Goal: Check status: Check status

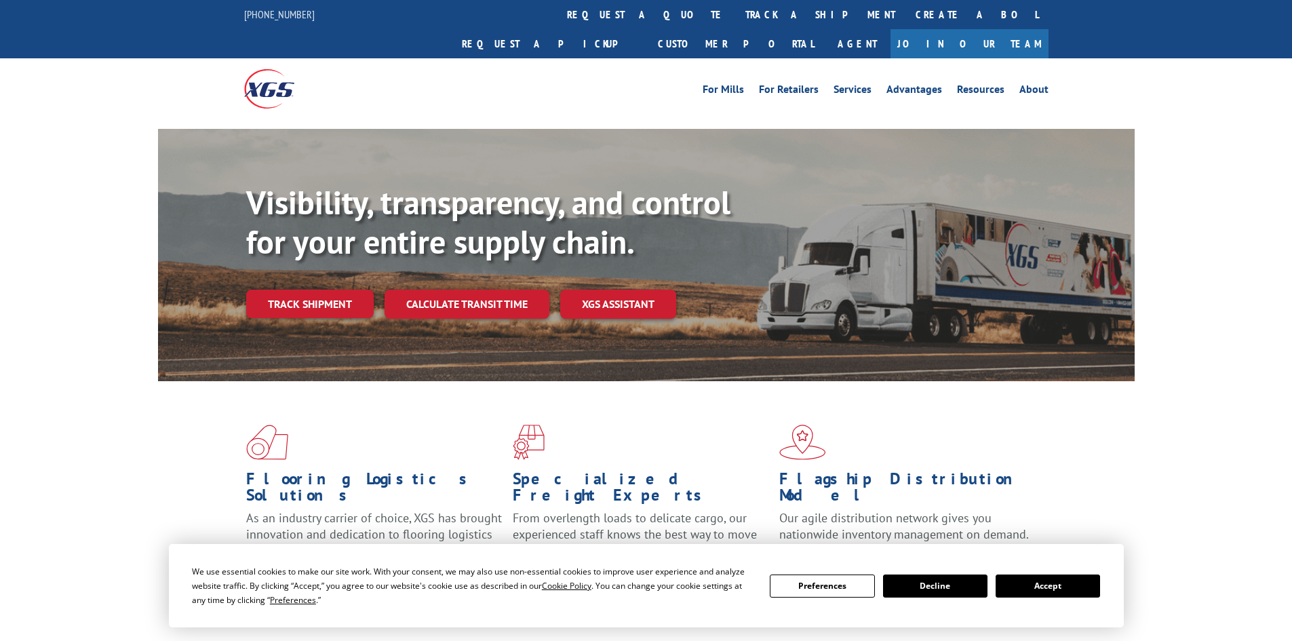
click at [488, 299] on div "Visibility, transparency, and control for your entire supply chain. Track shipm…" at bounding box center [690, 277] width 888 height 189
click at [474, 290] on link "Calculate transit time" at bounding box center [466, 304] width 165 height 29
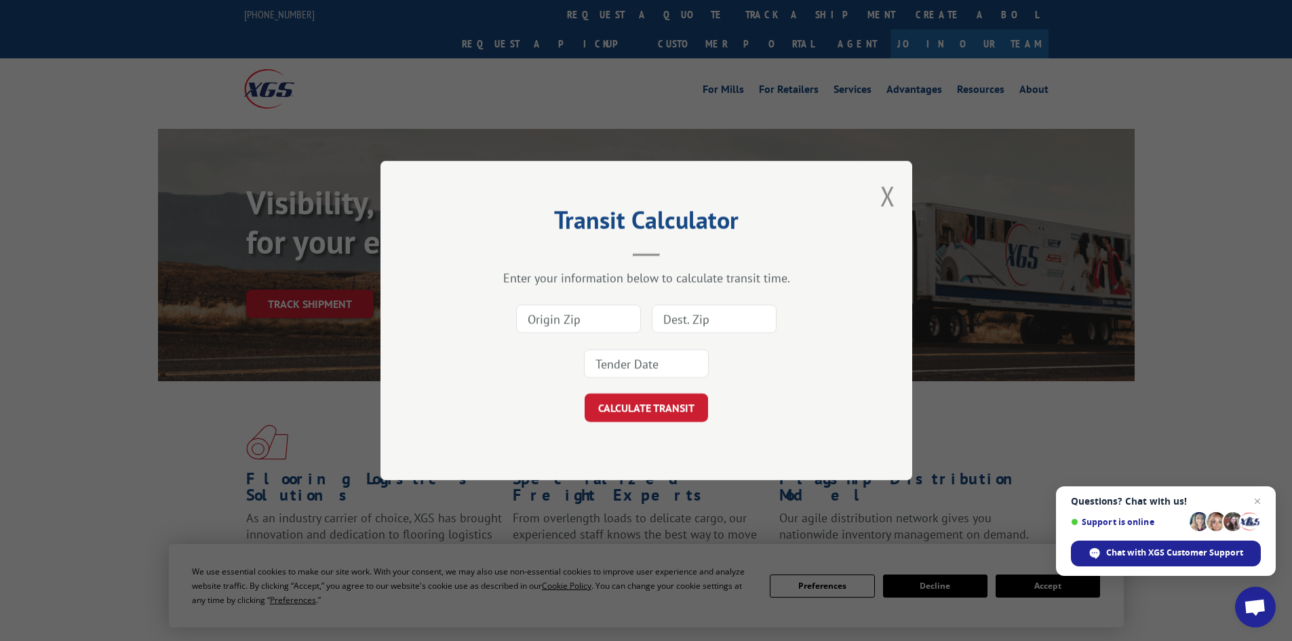
click at [875, 191] on div "Transit Calculator Enter your information below to calculate transit time. CALC…" at bounding box center [646, 320] width 532 height 319
click at [883, 191] on button "Close modal" at bounding box center [887, 196] width 15 height 36
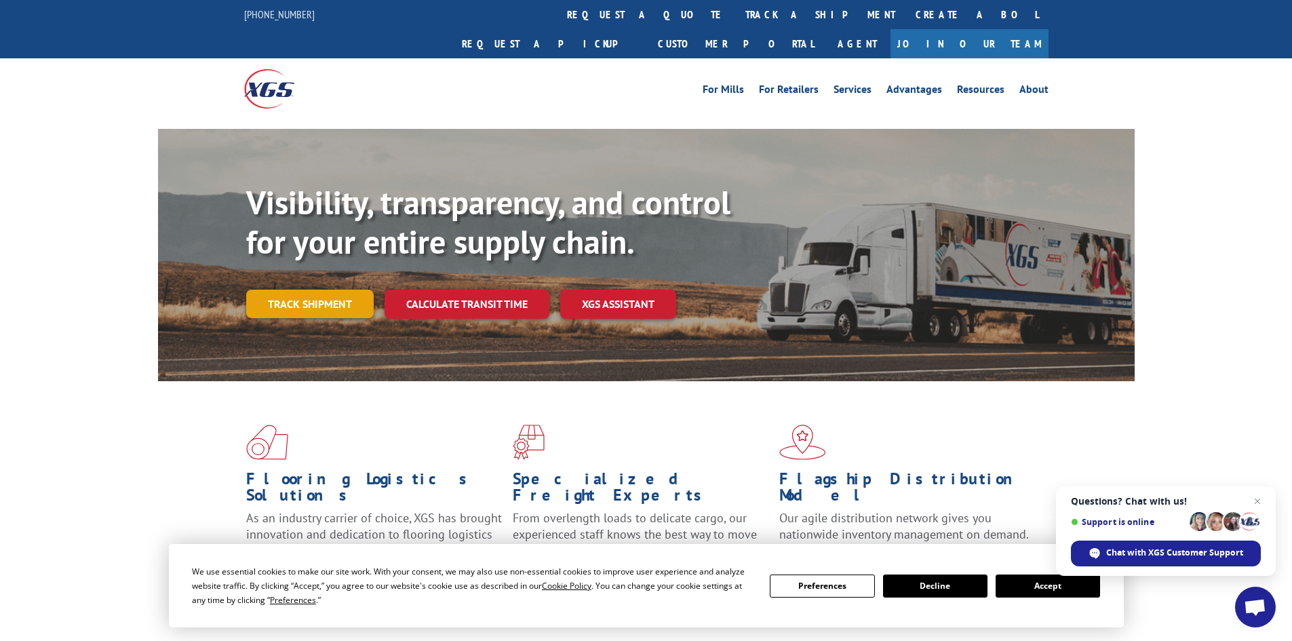
click at [342, 290] on link "Track shipment" at bounding box center [309, 304] width 127 height 28
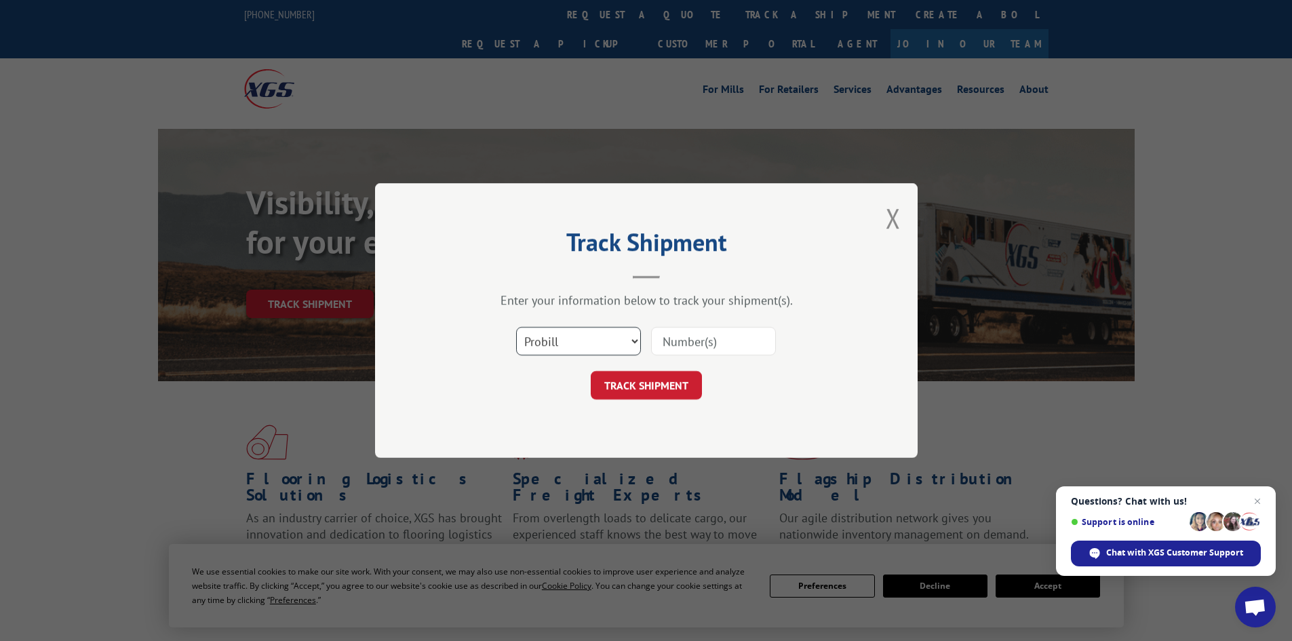
click at [599, 341] on select "Select category... Probill BOL PO" at bounding box center [578, 341] width 125 height 28
select select "bol"
click at [516, 327] on select "Select category... Probill BOL PO" at bounding box center [578, 341] width 125 height 28
click at [695, 349] on input at bounding box center [713, 341] width 125 height 28
paste input "7060696"
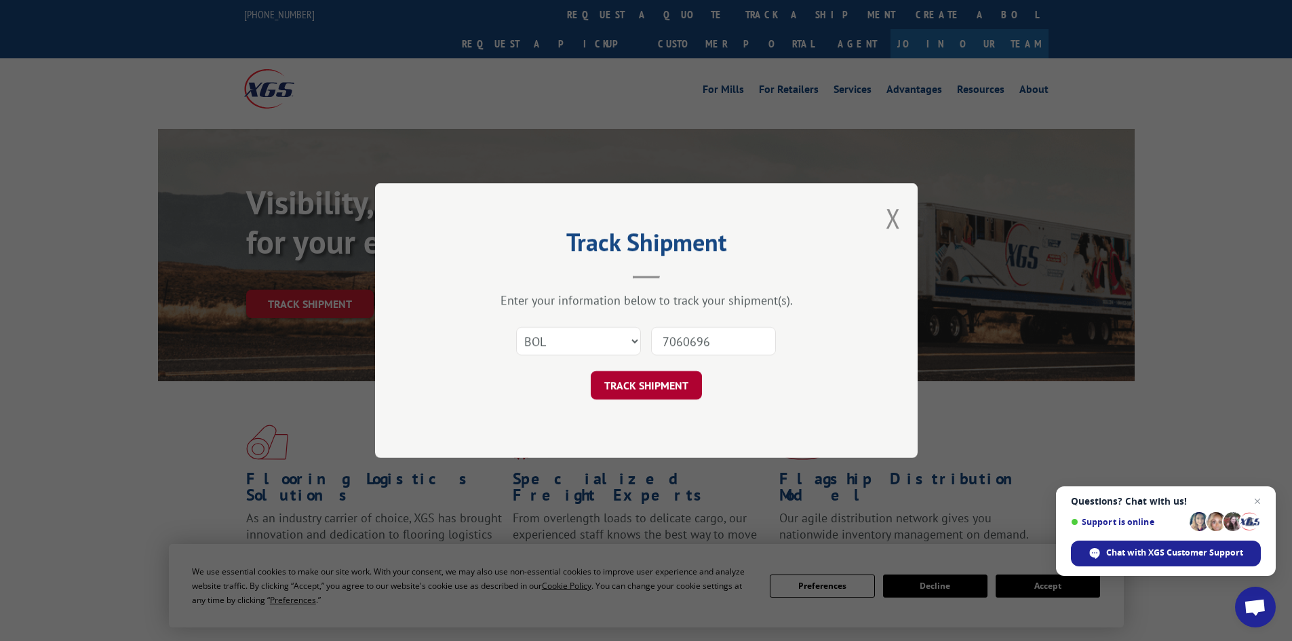
type input "7060696"
click at [639, 392] on button "TRACK SHIPMENT" at bounding box center [646, 385] width 111 height 28
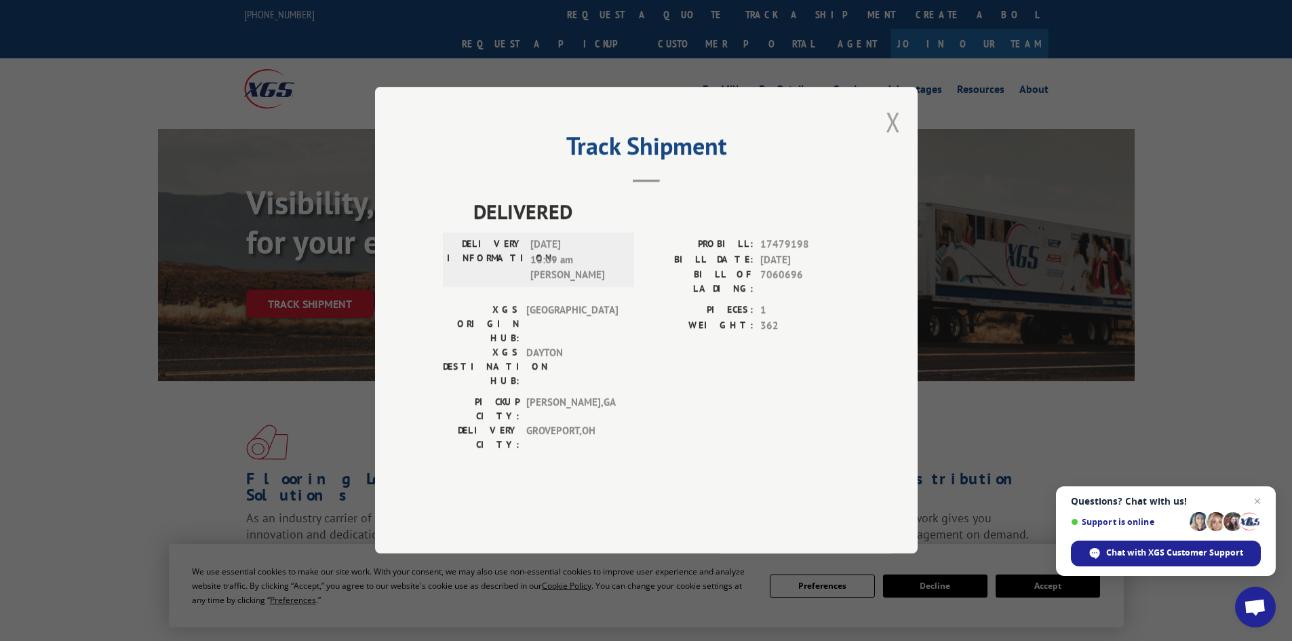
click at [890, 140] on button "Close modal" at bounding box center [893, 122] width 15 height 36
